Goal: Task Accomplishment & Management: Use online tool/utility

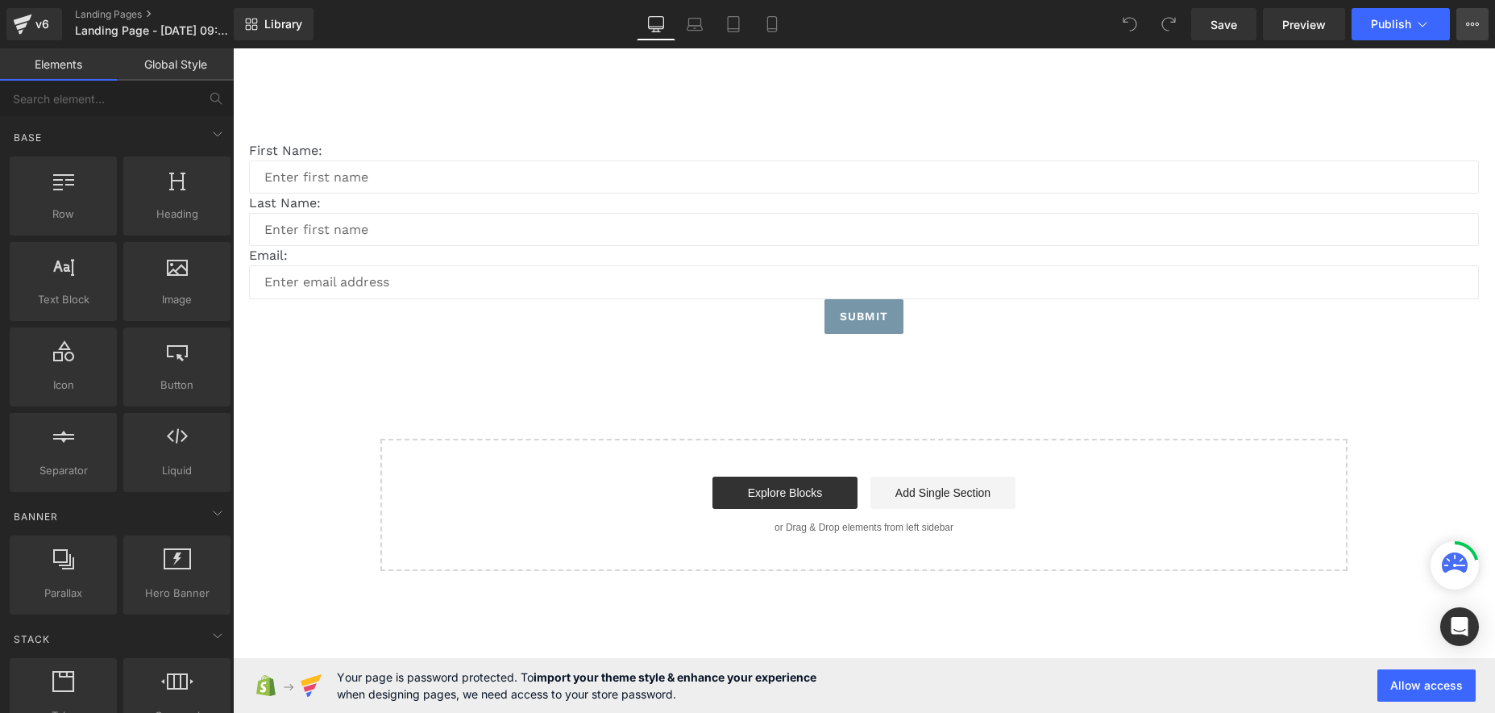
drag, startPoint x: 0, startPoint y: 0, endPoint x: 1463, endPoint y: 28, distance: 1463.5
click at [1463, 28] on button "View Live Page View with current Template Save Template to Library Schedule Pub…" at bounding box center [1473, 24] width 32 height 32
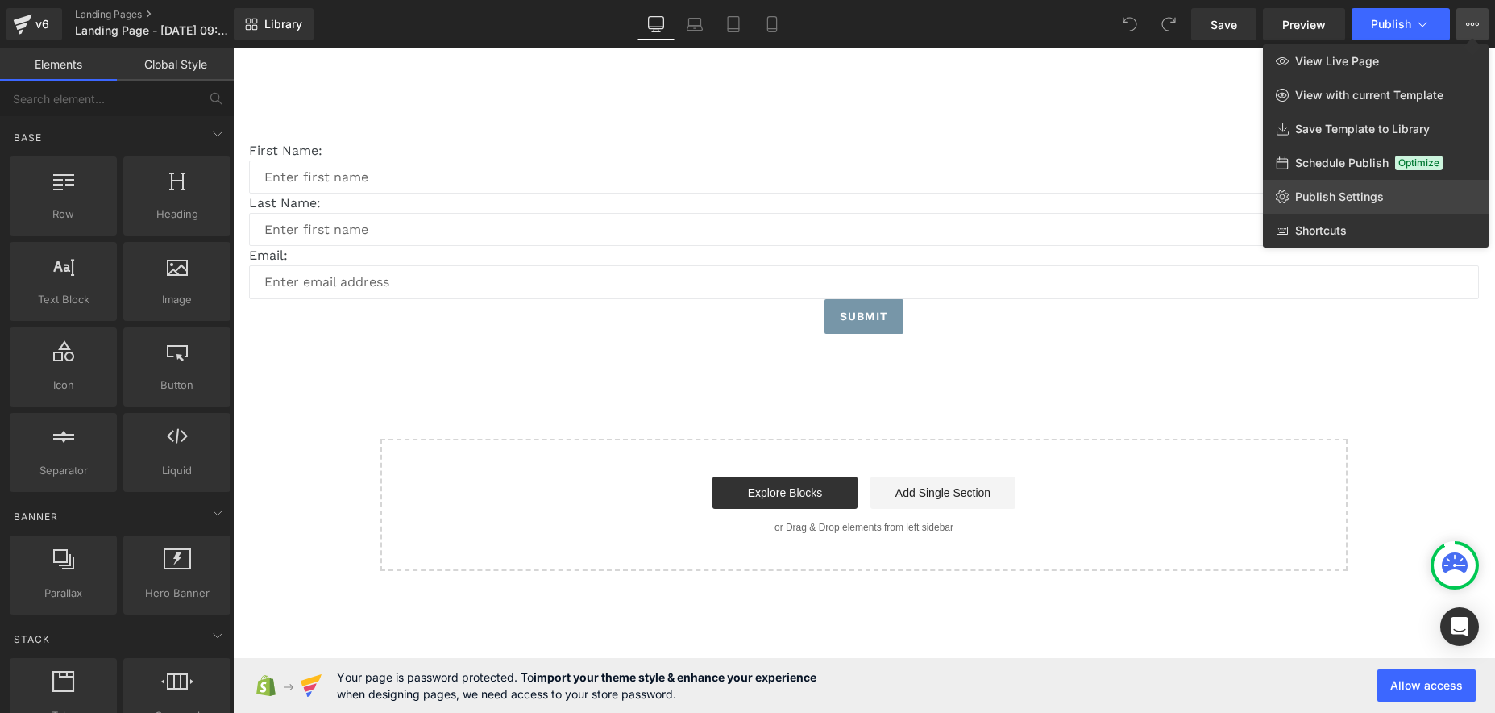
click at [1333, 188] on link "Publish Settings" at bounding box center [1376, 197] width 226 height 34
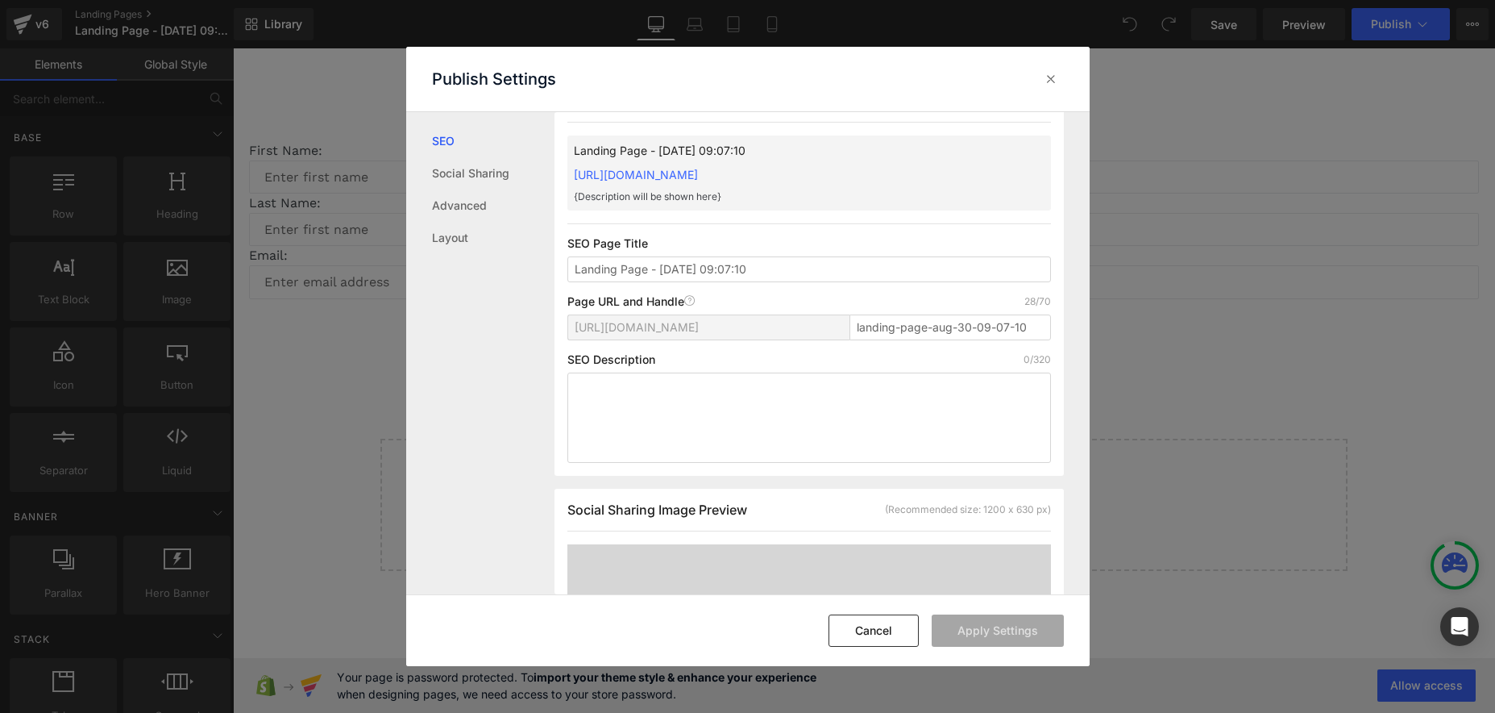
scroll to position [81, 0]
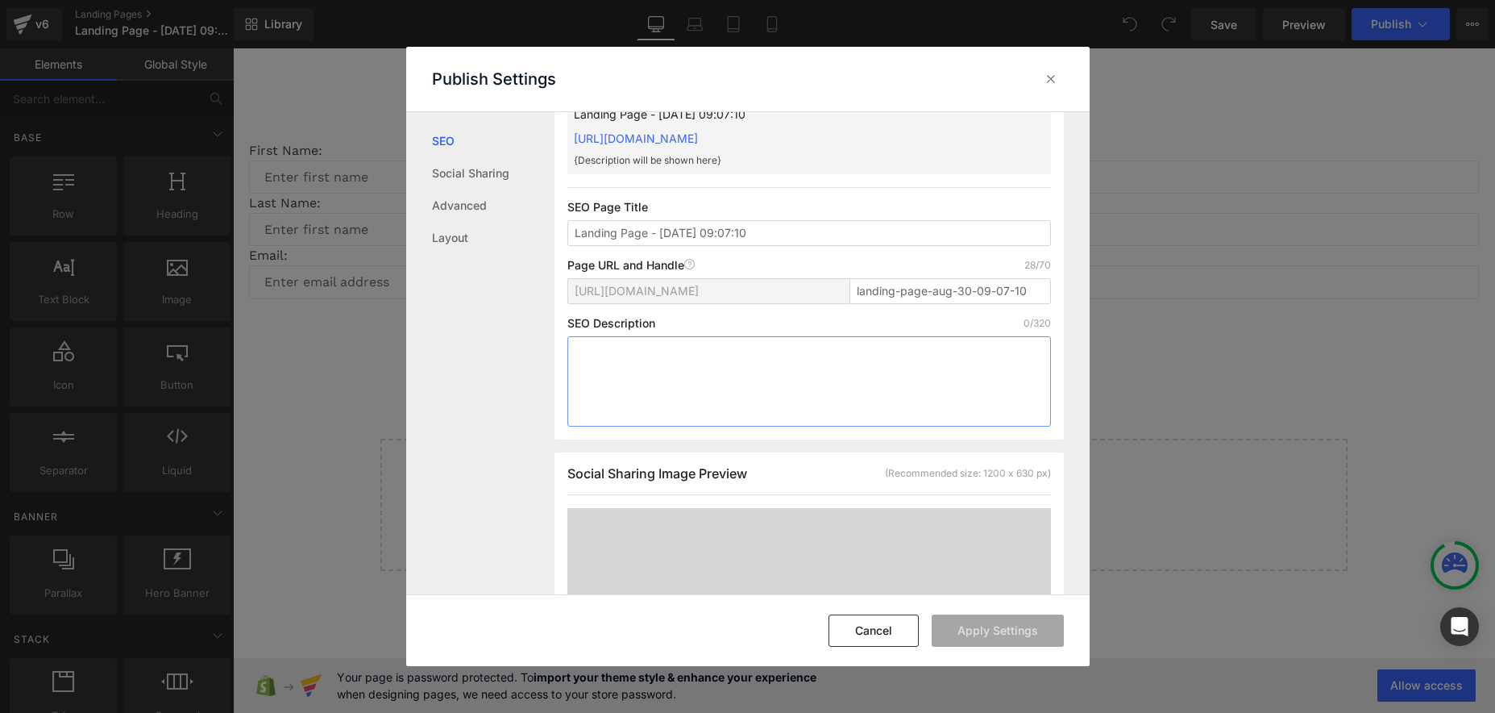
click at [693, 358] on textarea at bounding box center [810, 381] width 484 height 90
type textarea "d"
type textarea "h"
type textarea "k"
type textarea "noshow nove"
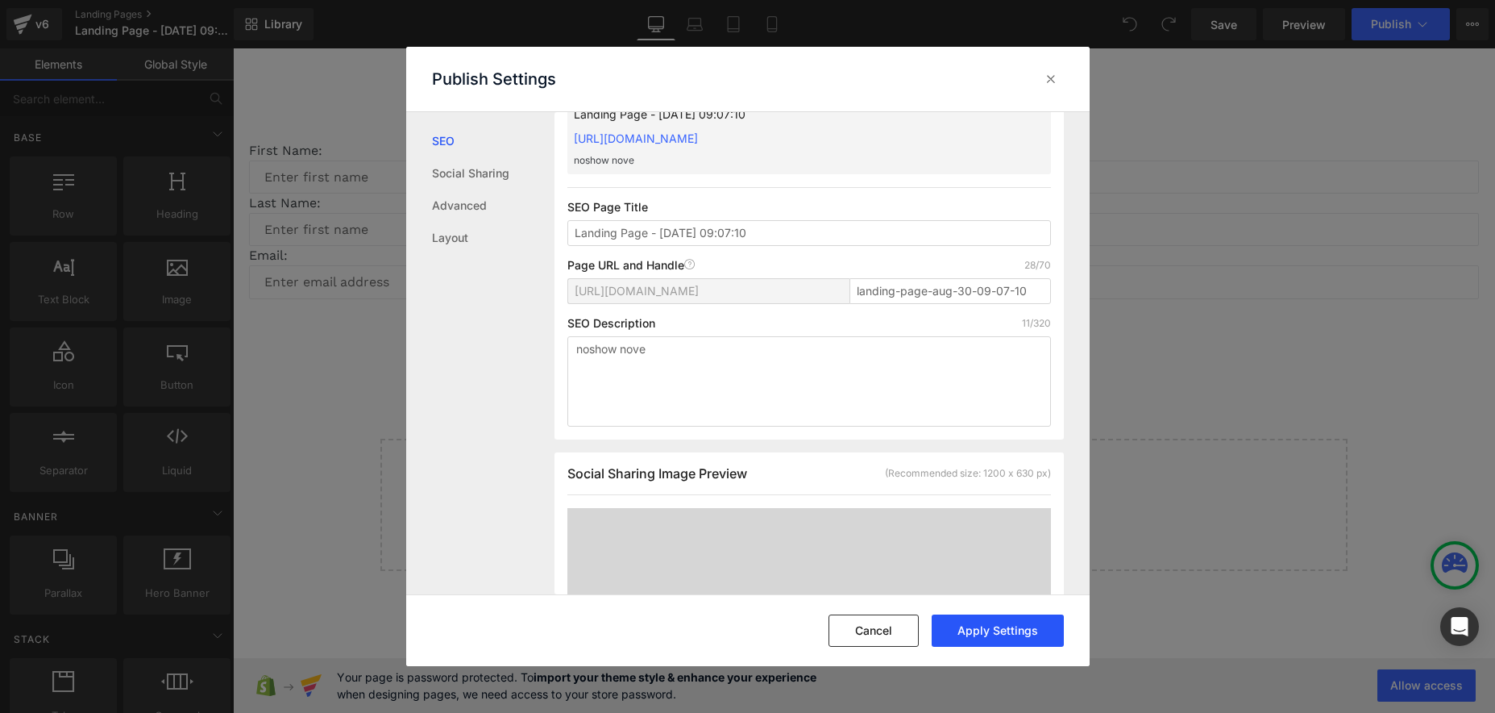
click at [1004, 638] on button "Apply Settings" at bounding box center [998, 630] width 132 height 32
click at [1041, 77] on div at bounding box center [1051, 79] width 26 height 26
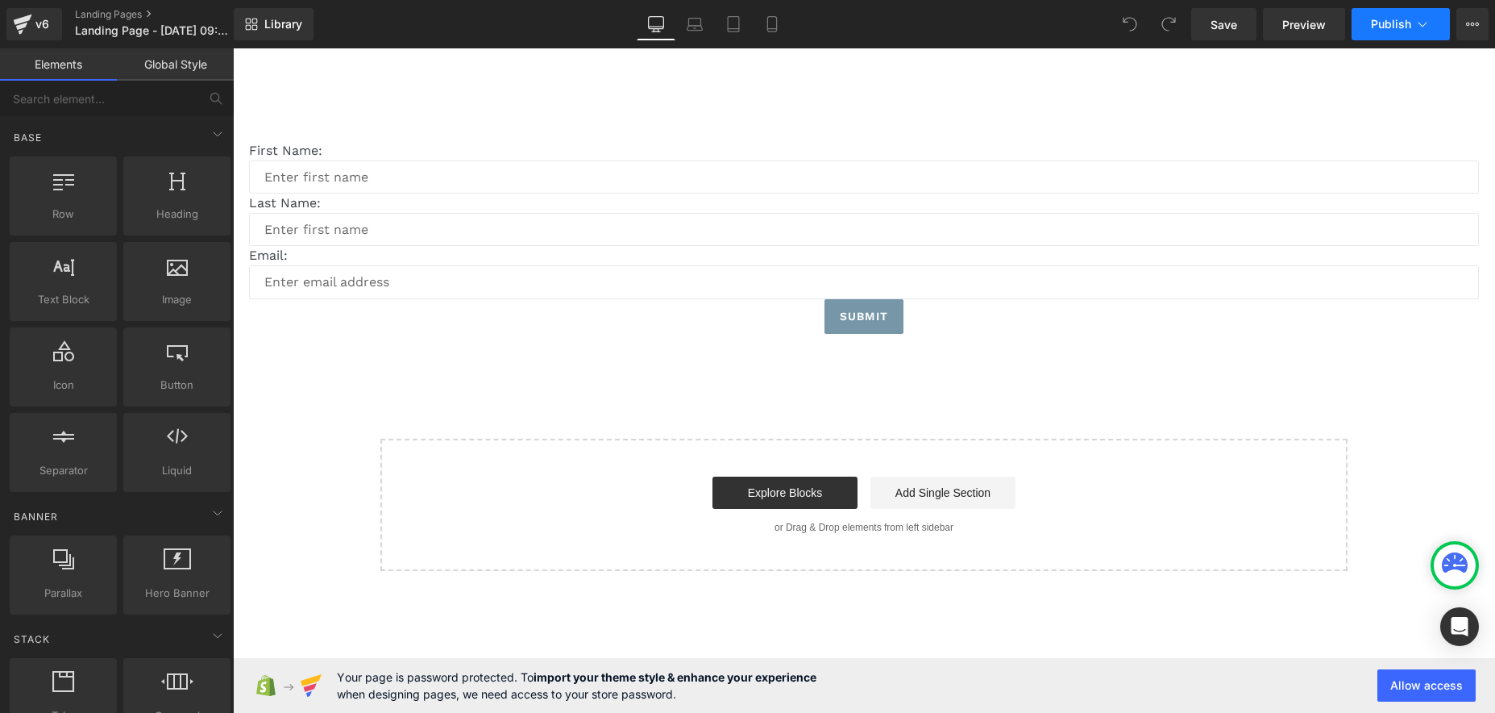
click at [1420, 17] on icon at bounding box center [1423, 24] width 16 height 16
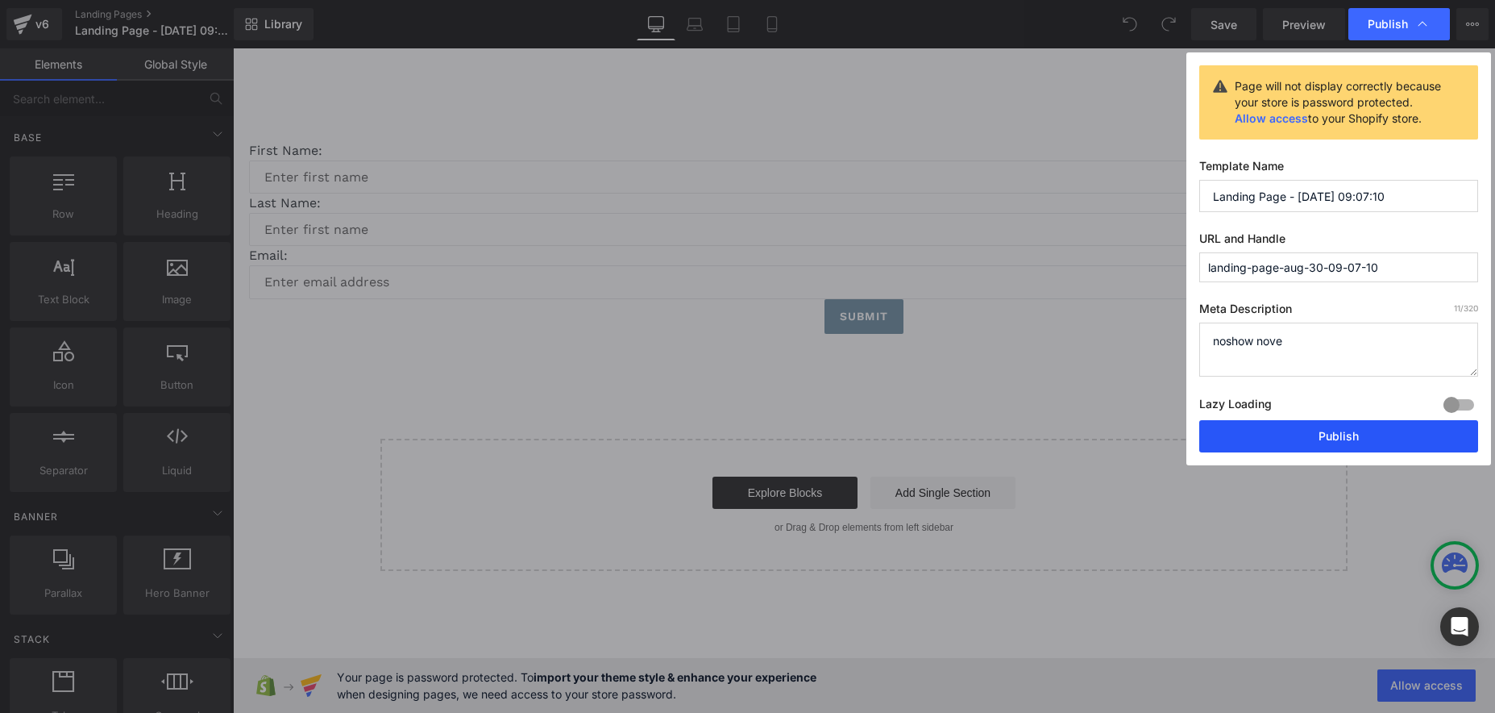
click at [1338, 438] on button "Publish" at bounding box center [1339, 436] width 279 height 32
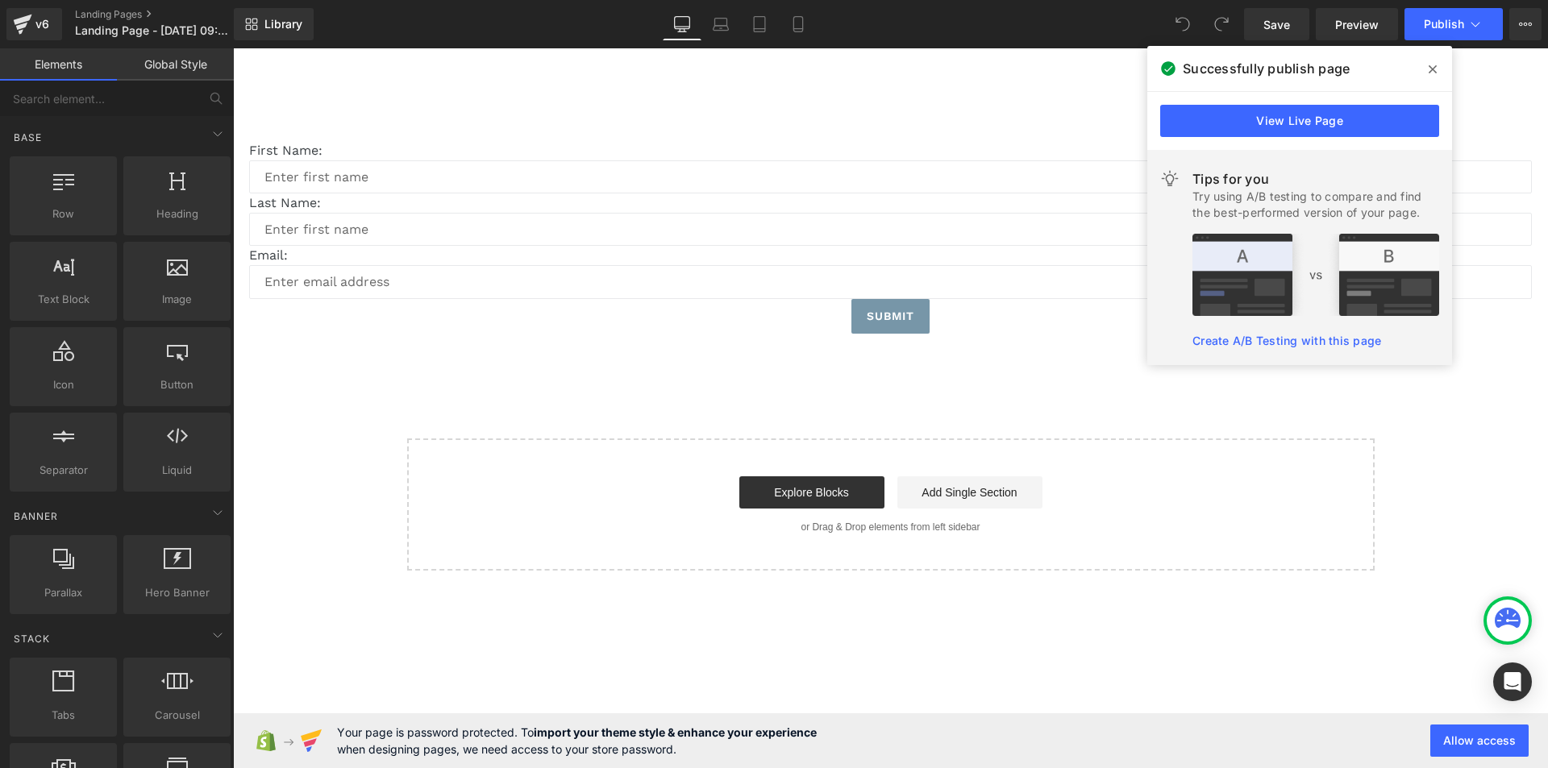
click at [1431, 62] on span at bounding box center [1433, 69] width 26 height 26
